Goal: Information Seeking & Learning: Learn about a topic

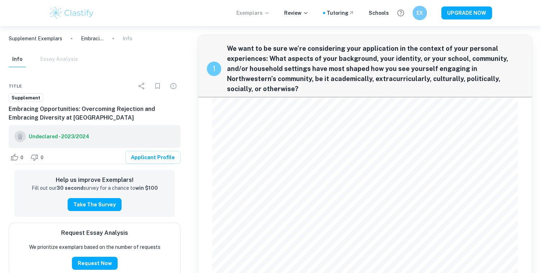
click at [246, 15] on p "Exemplars" at bounding box center [252, 13] width 33 height 8
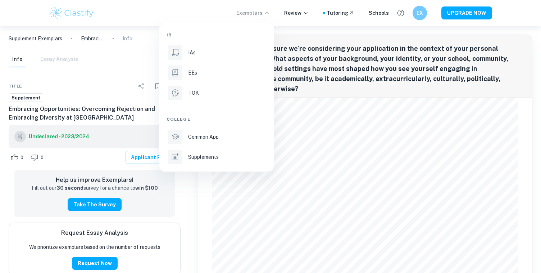
click at [31, 72] on div at bounding box center [270, 136] width 541 height 273
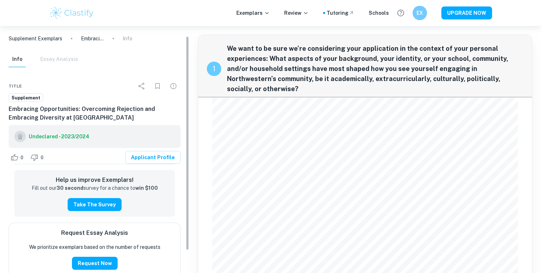
scroll to position [38, 0]
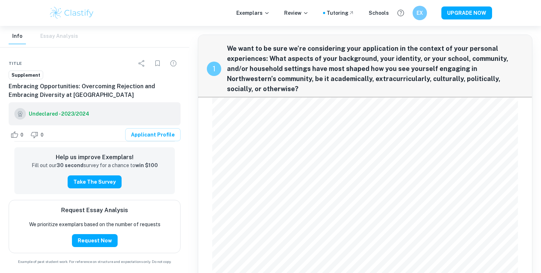
click at [259, 69] on span "We want to be sure we’re considering your application in the context of your pe…" at bounding box center [375, 69] width 296 height 50
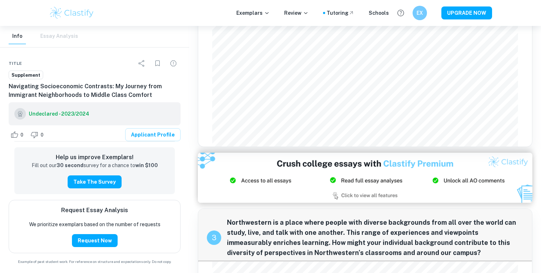
scroll to position [555, 0]
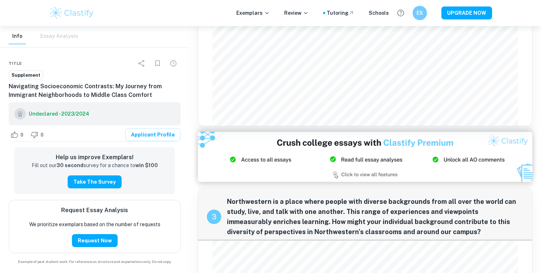
click at [65, 18] on img at bounding box center [72, 13] width 46 height 14
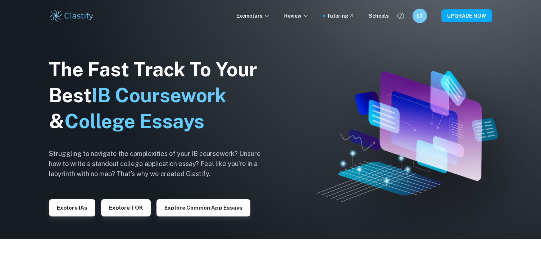
scroll to position [36, 0]
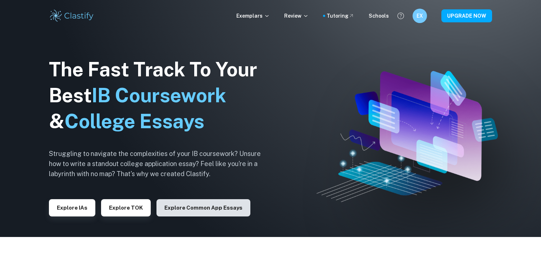
click at [204, 208] on button "Explore Common App essays" at bounding box center [203, 207] width 94 height 17
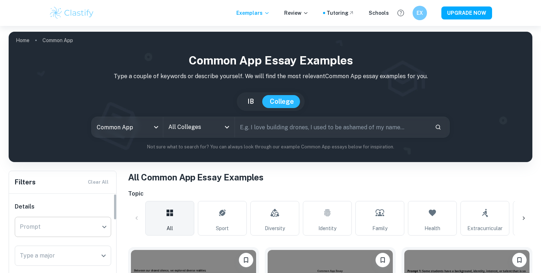
click at [56, 231] on body "We value your privacy We use cookies to enhance your browsing experience, serve…" at bounding box center [270, 162] width 541 height 273
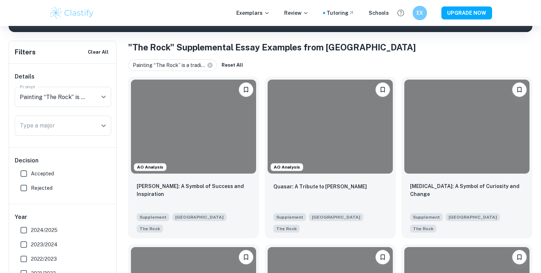
scroll to position [151, 0]
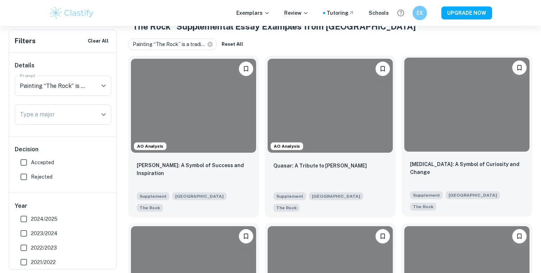
click at [418, 101] on div at bounding box center [466, 105] width 125 height 94
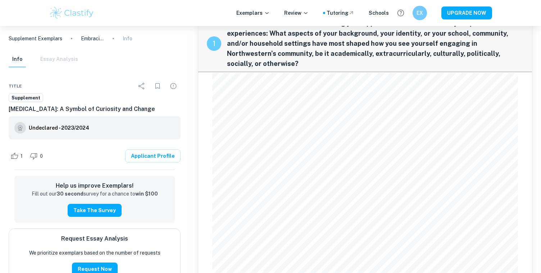
scroll to position [26, 0]
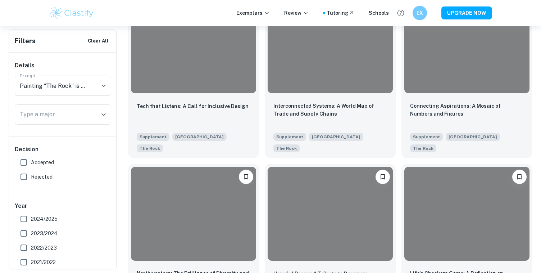
scroll to position [546, 0]
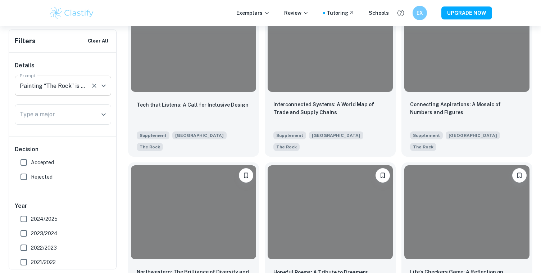
click at [71, 93] on div "Painting “The Rock” is a tradition at Northwestern that invites all forms of ex…" at bounding box center [63, 86] width 96 height 20
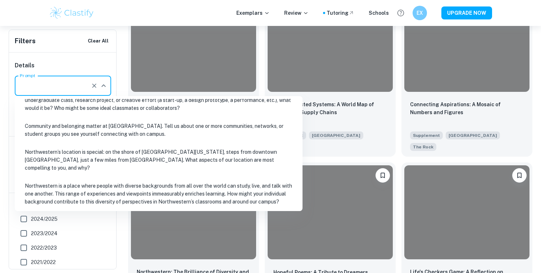
scroll to position [142, 0]
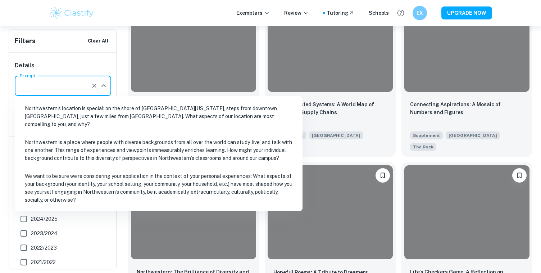
click at [69, 178] on li "We want to be sure we’re considering your application in the context of your pe…" at bounding box center [159, 188] width 282 height 40
type input "We want to be sure we’re considering your application in the context of your pe…"
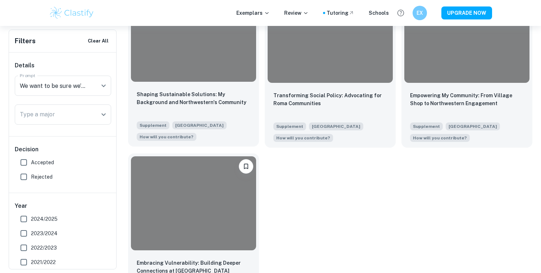
scroll to position [597, 0]
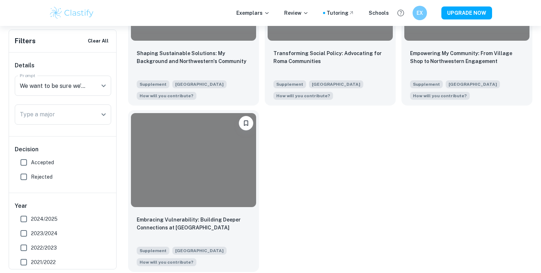
click at [179, 215] on p "Embracing Vulnerability: Building Deeper Connections at Northwestern" at bounding box center [194, 223] width 114 height 16
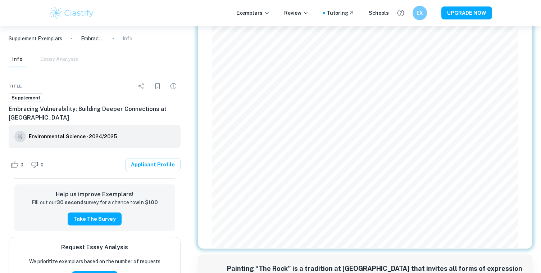
scroll to position [96, 0]
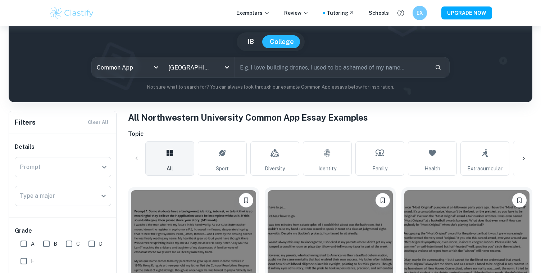
scroll to position [46, 0]
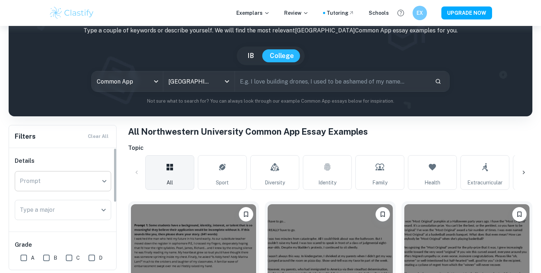
click at [105, 179] on div "​ Prompt" at bounding box center [63, 181] width 96 height 20
click at [104, 185] on div "​ Prompt" at bounding box center [63, 181] width 96 height 20
click at [104, 183] on div "​ Prompt" at bounding box center [63, 181] width 96 height 20
click at [89, 183] on div "​ Prompt" at bounding box center [63, 181] width 96 height 20
click at [82, 161] on h6 "Details" at bounding box center [63, 160] width 96 height 9
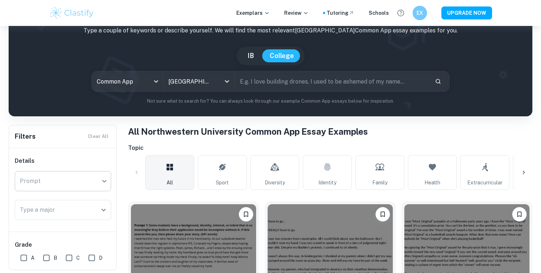
click at [109, 180] on div "​ Prompt" at bounding box center [63, 181] width 96 height 20
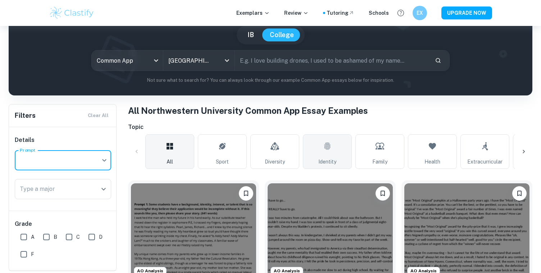
scroll to position [68, 0]
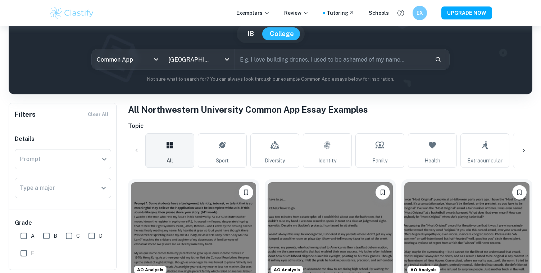
click at [277, 62] on input "text" at bounding box center [332, 59] width 195 height 20
click at [214, 59] on icon "Clear" at bounding box center [217, 59] width 7 height 7
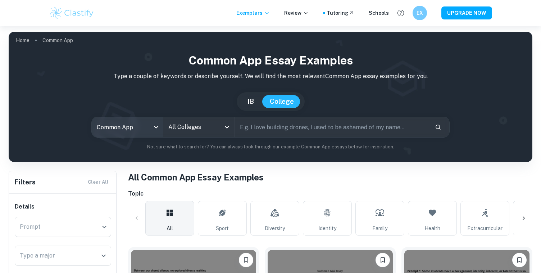
click at [152, 123] on body "We value your privacy We use cookies to enhance your browsing experience, serve…" at bounding box center [270, 162] width 541 height 273
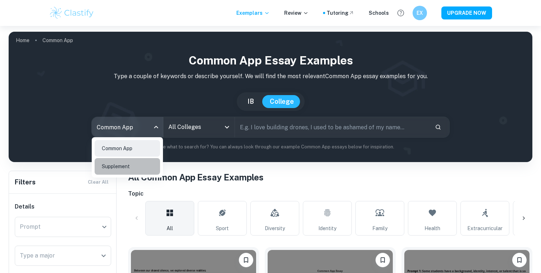
click at [138, 167] on li "Supplement" at bounding box center [127, 166] width 65 height 17
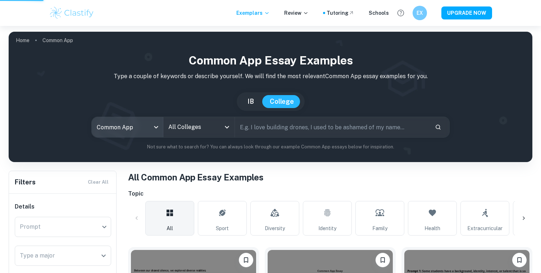
type input "supplement"
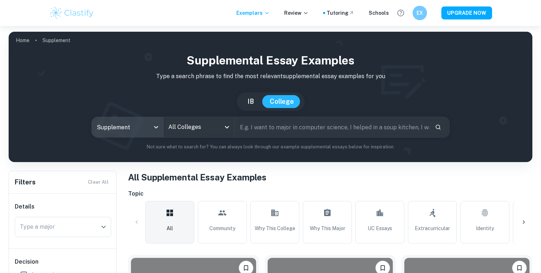
click at [224, 129] on icon "Open" at bounding box center [227, 127] width 9 height 9
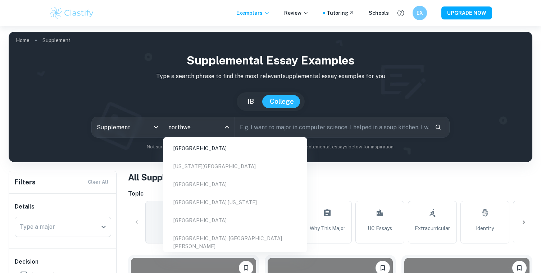
click at [197, 146] on li "[GEOGRAPHIC_DATA]" at bounding box center [235, 148] width 138 height 17
type input "northwe"
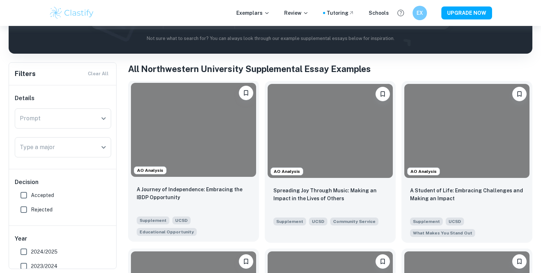
scroll to position [111, 0]
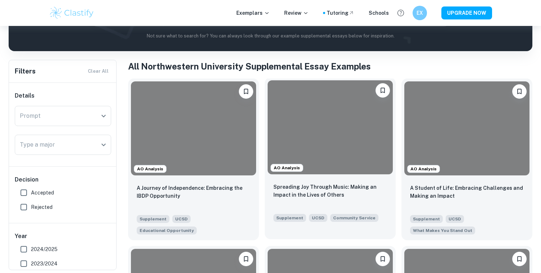
click at [313, 149] on div at bounding box center [330, 127] width 125 height 94
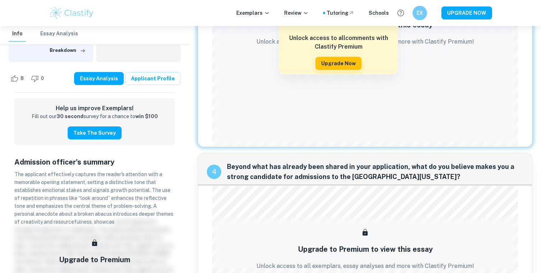
scroll to position [671, 0]
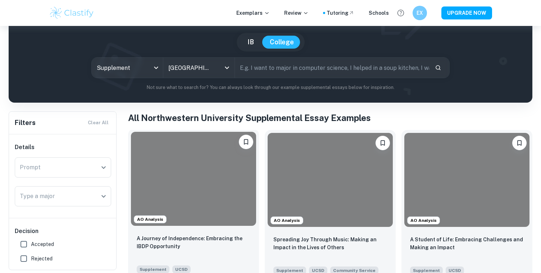
scroll to position [53, 0]
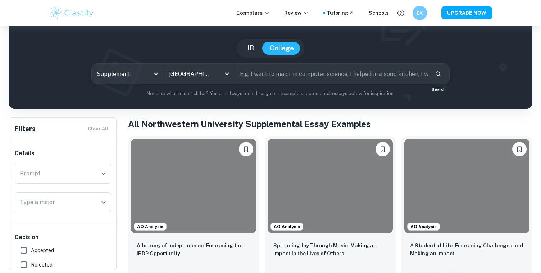
click at [437, 73] on icon "Search" at bounding box center [438, 73] width 6 height 6
click at [106, 174] on icon "Open" at bounding box center [103, 173] width 9 height 9
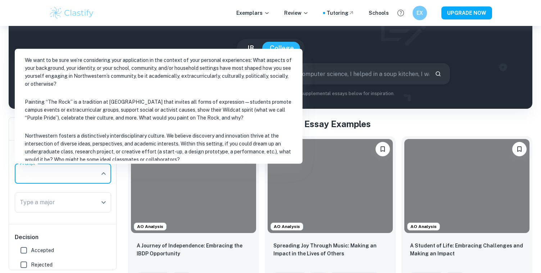
click at [140, 79] on li "We want to be sure we’re considering your application in the context of your pe…" at bounding box center [159, 71] width 282 height 40
type input "We want to be sure we’re considering your application in the context of your pe…"
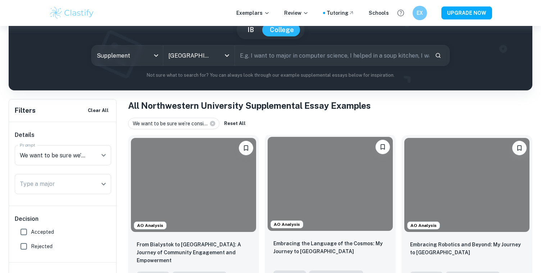
scroll to position [83, 0]
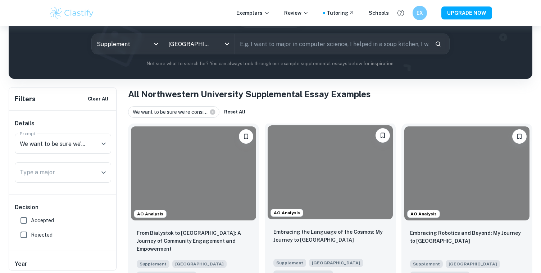
click at [320, 188] on div at bounding box center [330, 172] width 125 height 94
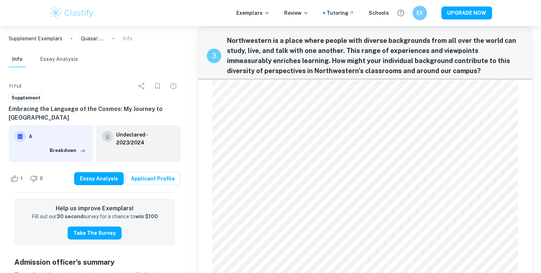
scroll to position [1118, 0]
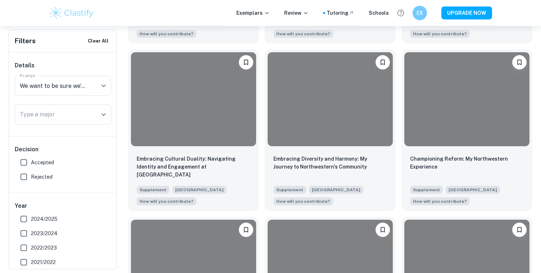
scroll to position [210, 0]
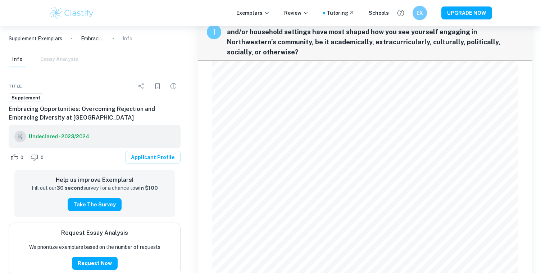
scroll to position [37, 0]
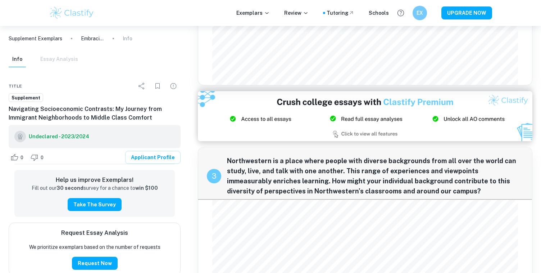
scroll to position [461, 0]
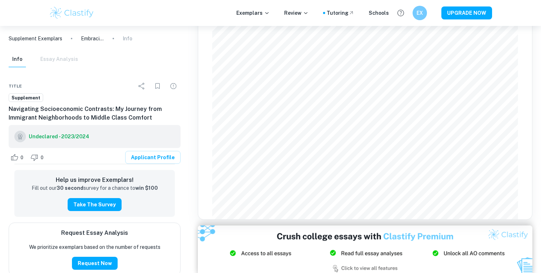
click at [93, 40] on p "Embracing Opportunities: Overcoming Rejection and Embracing Diversity at [GEOGR…" at bounding box center [92, 39] width 23 height 8
click at [42, 39] on p "Supplement Exemplars" at bounding box center [36, 39] width 54 height 8
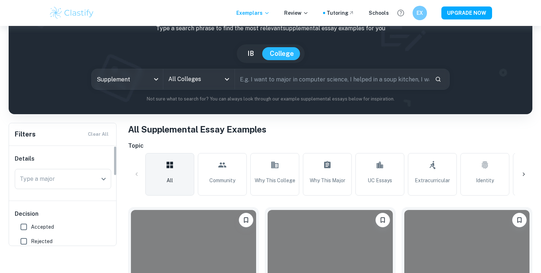
scroll to position [73, 0]
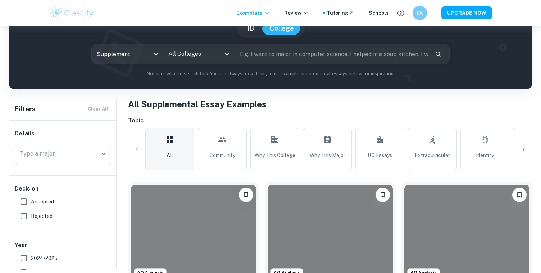
click at [225, 55] on icon "Open" at bounding box center [227, 54] width 9 height 9
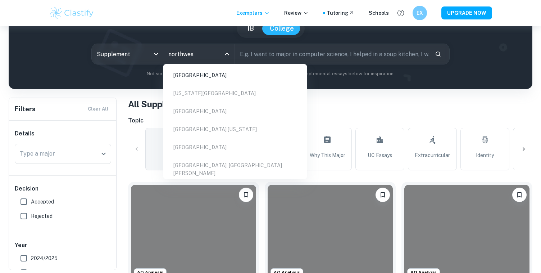
click at [218, 72] on li "[GEOGRAPHIC_DATA]" at bounding box center [235, 75] width 138 height 17
type input "northwes"
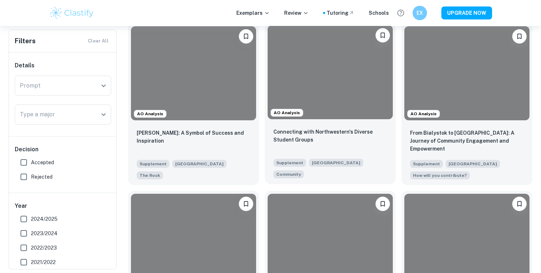
scroll to position [166, 0]
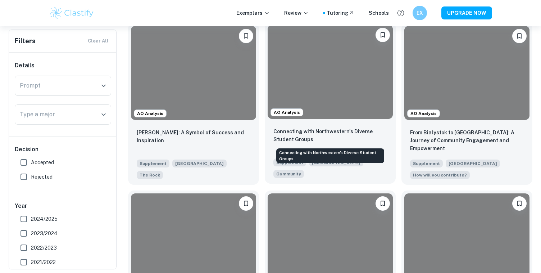
click at [314, 138] on p "Connecting with Northwestern's Diverse Student Groups" at bounding box center [330, 135] width 114 height 16
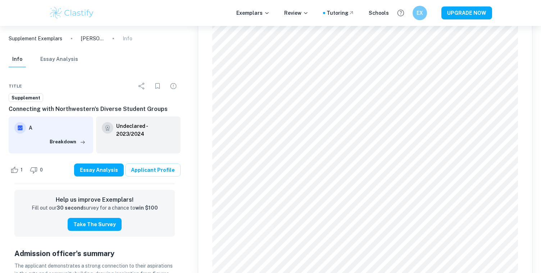
scroll to position [88, 0]
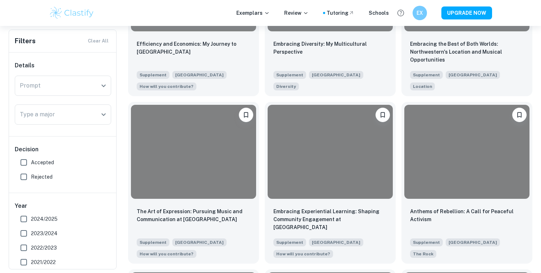
scroll to position [1260, 0]
